Goal: Register for event/course

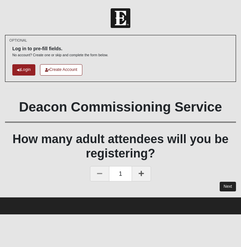
click at [223, 186] on link "Next" at bounding box center [228, 187] width 16 height 10
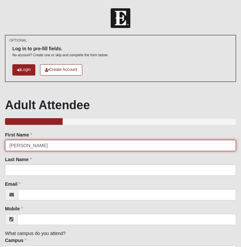
type input "[PERSON_NAME]"
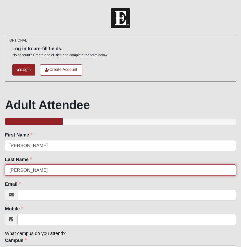
type input "[PERSON_NAME]"
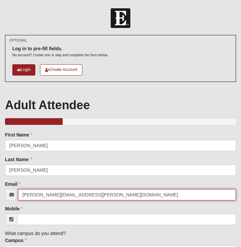
type input "[PERSON_NAME][EMAIL_ADDRESS][PERSON_NAME][DOMAIN_NAME]"
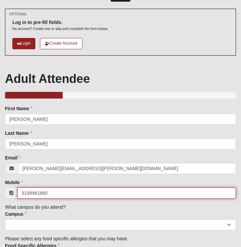
scroll to position [35, 0]
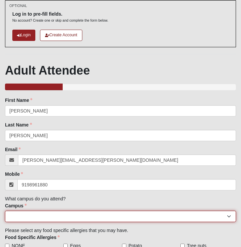
type input "[PHONE_NUMBER]"
select select "17"
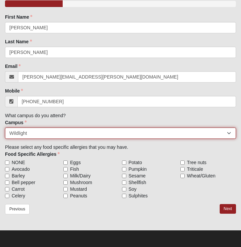
scroll to position [118, 0]
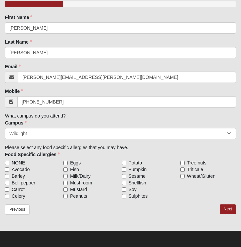
click at [8, 164] on input "NONE" at bounding box center [7, 163] width 4 height 4
checkbox input "true"
click at [228, 211] on link "Next" at bounding box center [228, 210] width 16 height 10
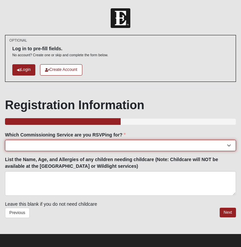
select select "Wildlight: [DATE] 6:00pm | Acres of [GEOGRAPHIC_DATA] ([GEOGRAPHIC_DATA][PERSON…"
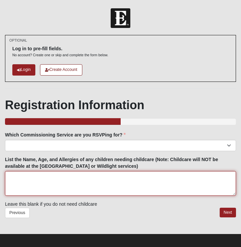
click at [95, 185] on textarea "List the Name, Age, and Allergies of any children needing childcare (Note: Chil…" at bounding box center [120, 183] width 231 height 25
type textarea "N/A"
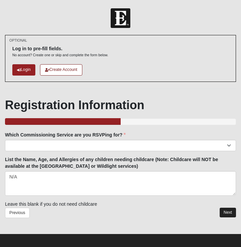
click at [230, 212] on link "Next" at bounding box center [228, 213] width 16 height 10
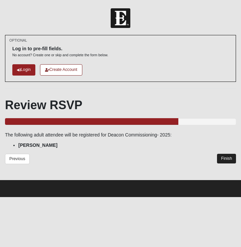
click at [229, 156] on link "Finish" at bounding box center [226, 159] width 19 height 10
